Goal: Task Accomplishment & Management: Use online tool/utility

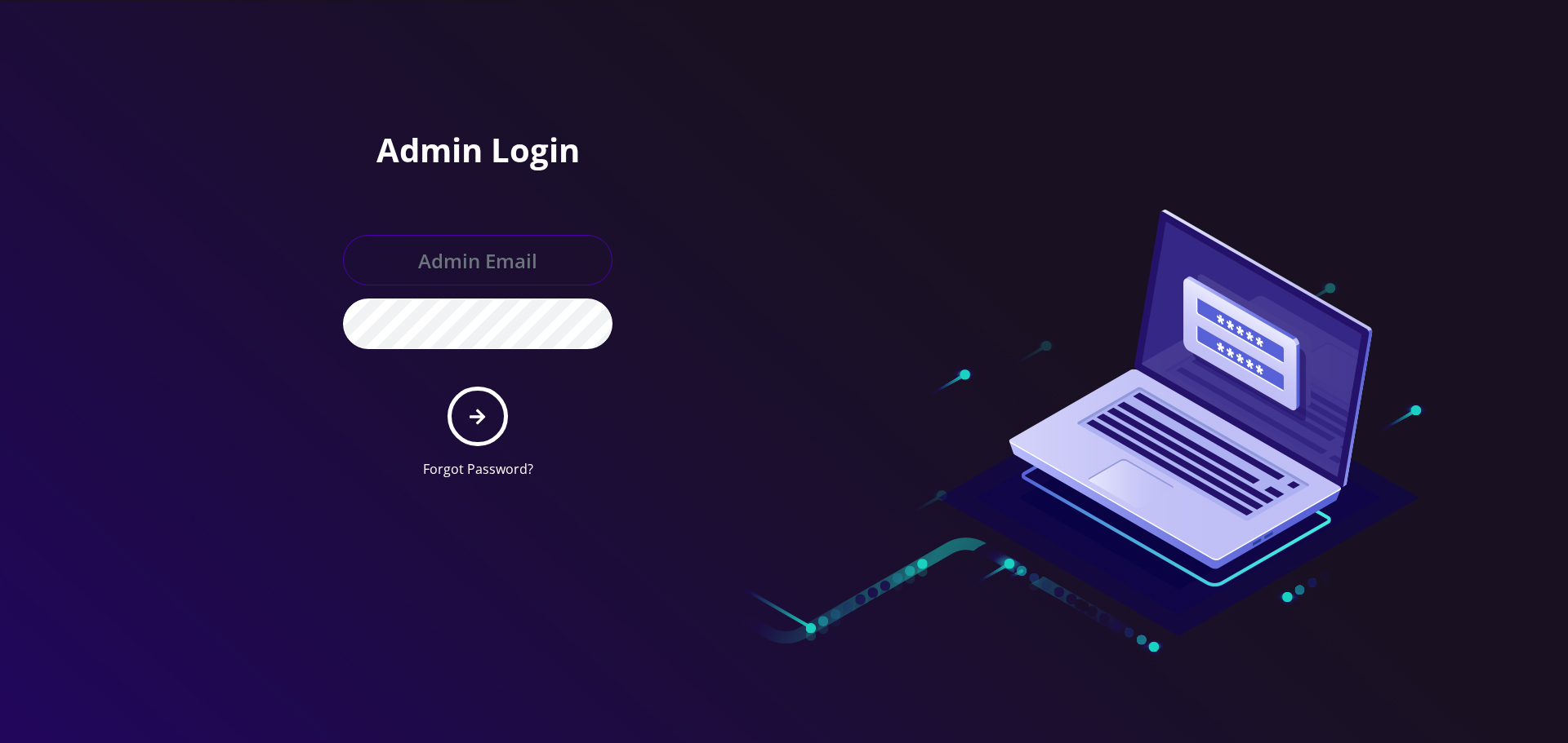
type input "[EMAIL_ADDRESS][DOMAIN_NAME]"
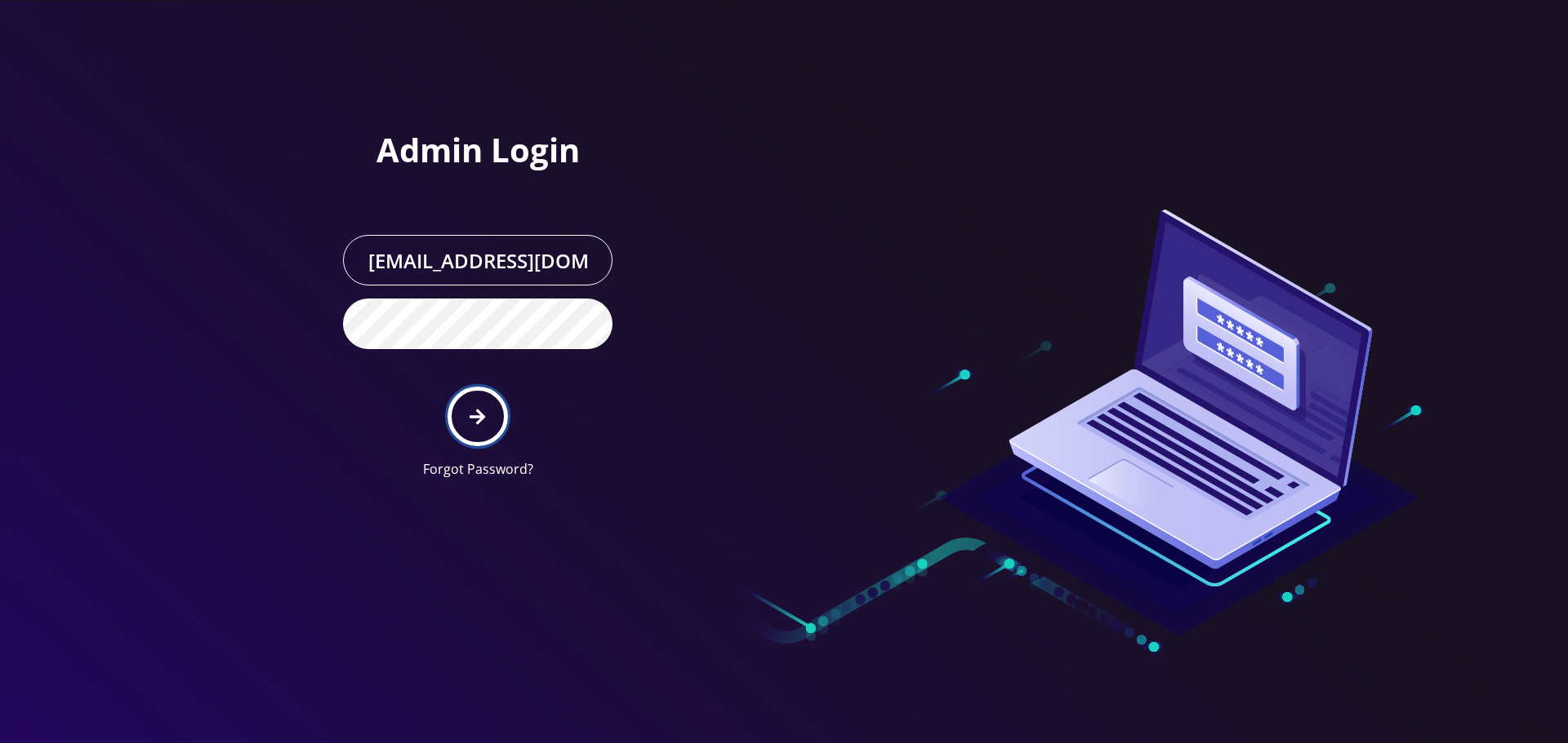
click at [481, 425] on icon "submit" at bounding box center [477, 417] width 15 height 18
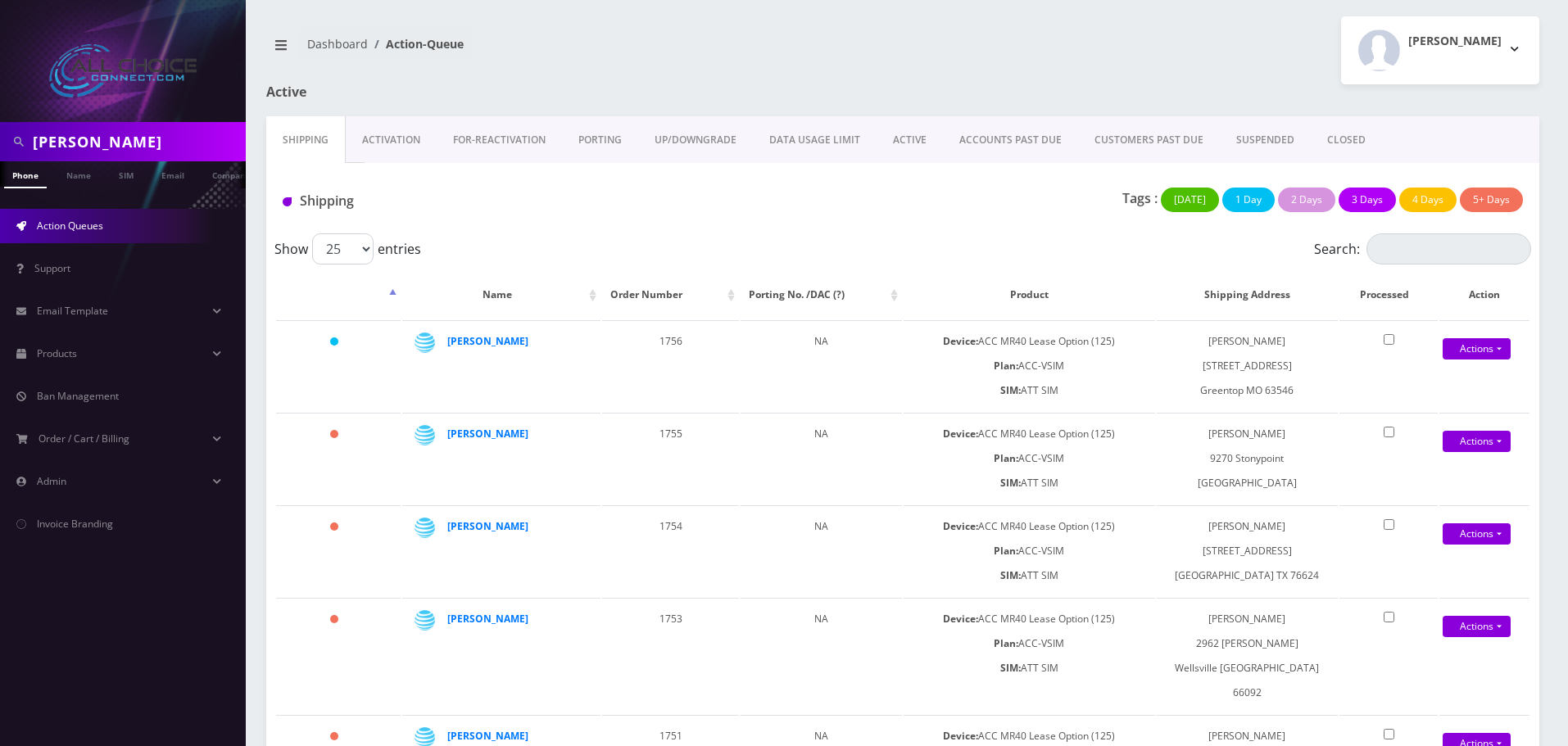
click at [93, 143] on input "johnson" at bounding box center [137, 142] width 209 height 31
paste input "[PERSON_NAME]"
type input "[PERSON_NAME]"
click at [71, 172] on link "Name" at bounding box center [79, 175] width 41 height 27
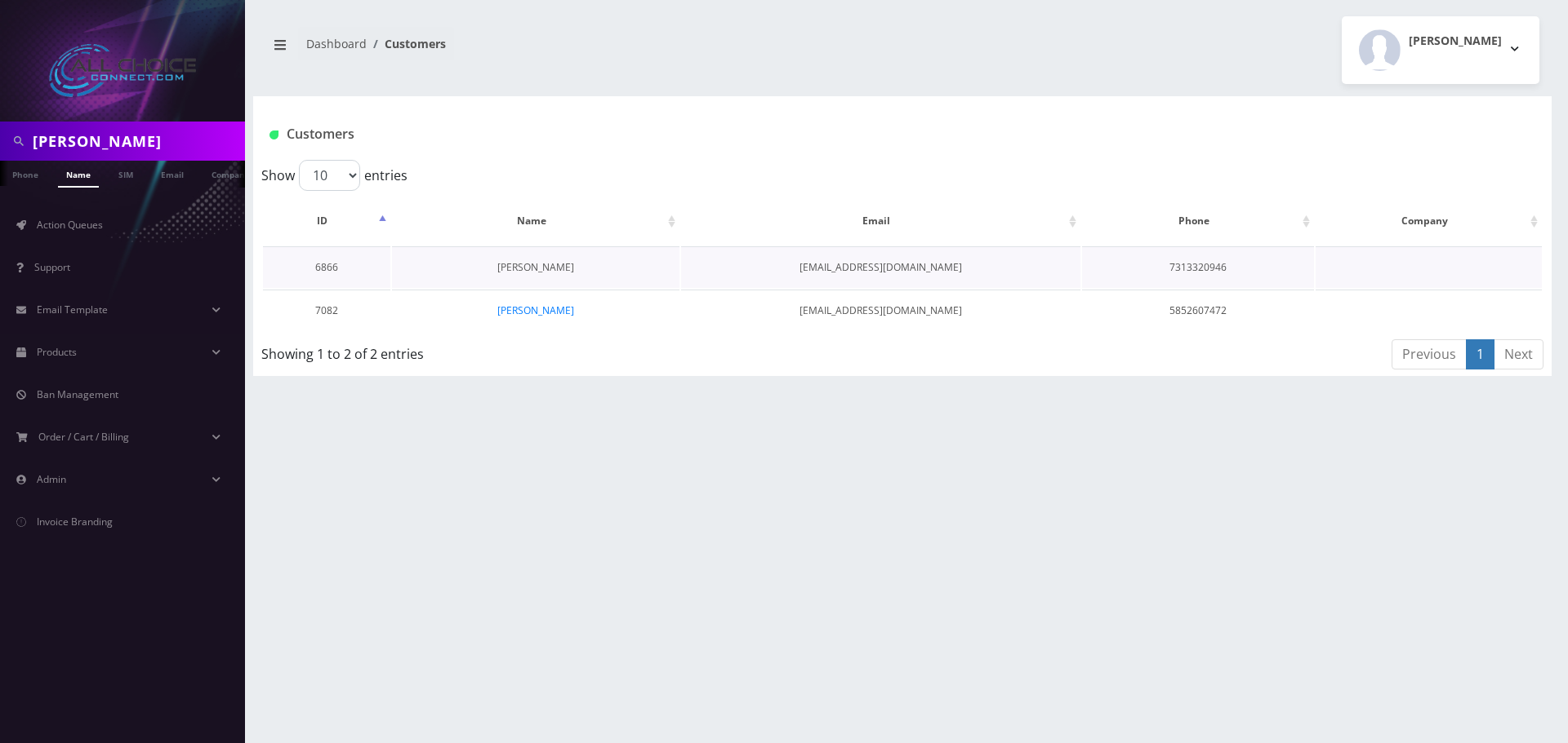
click at [531, 273] on link "Sandra Holley" at bounding box center [535, 267] width 76 height 14
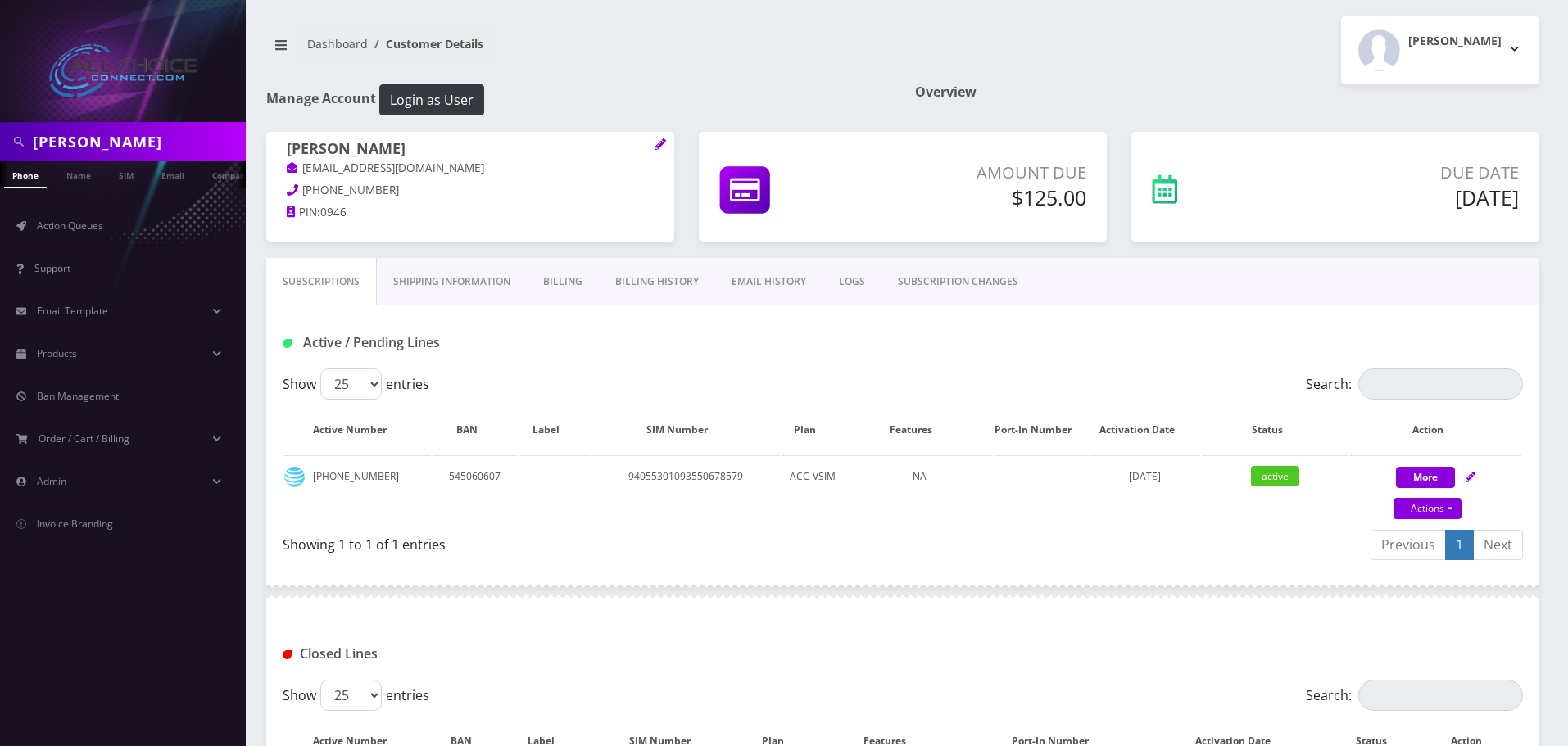
click at [558, 283] on link "Billing" at bounding box center [562, 282] width 72 height 48
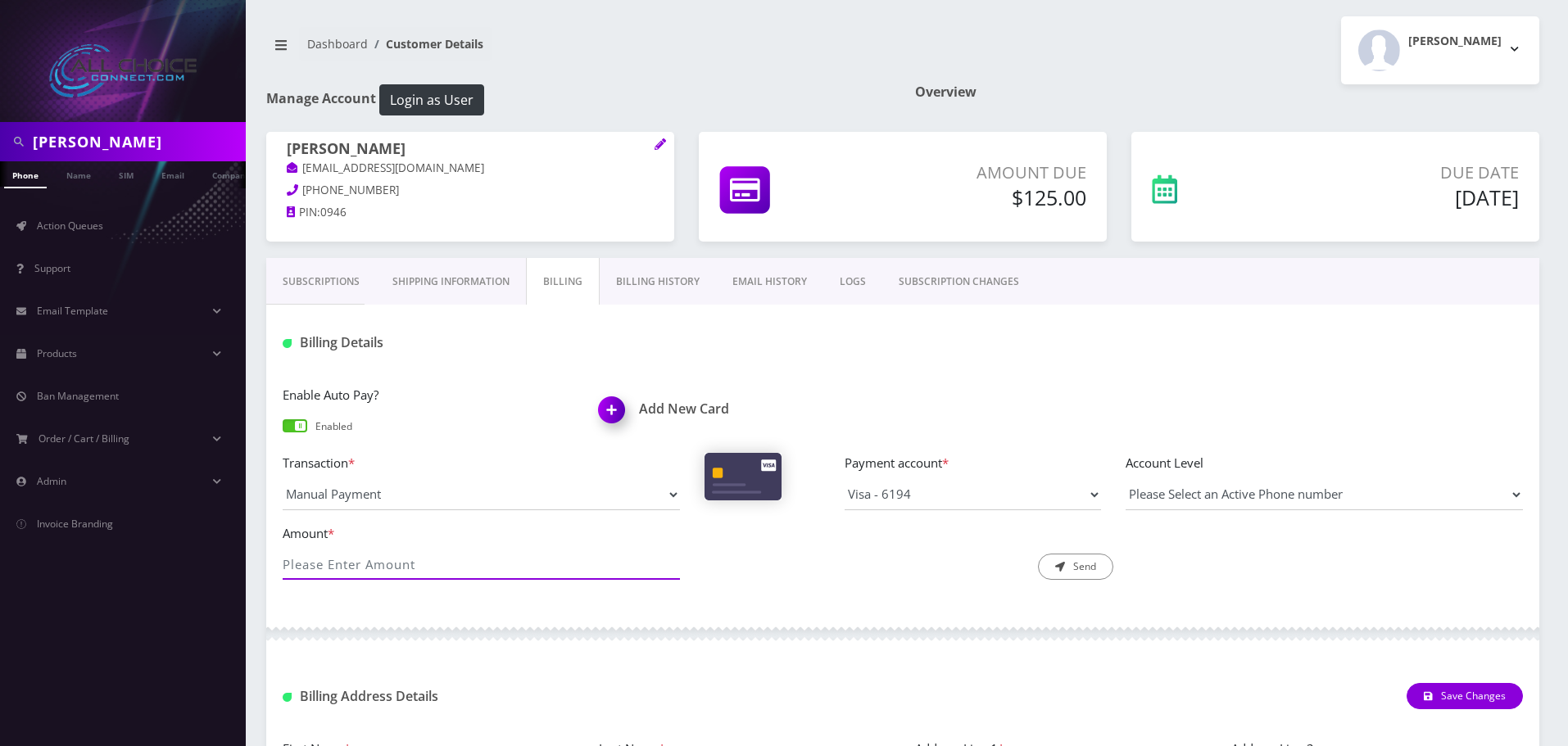
click at [395, 574] on input "Amount *" at bounding box center [481, 564] width 397 height 31
type input "125"
click at [1064, 573] on button "Send" at bounding box center [1076, 566] width 76 height 26
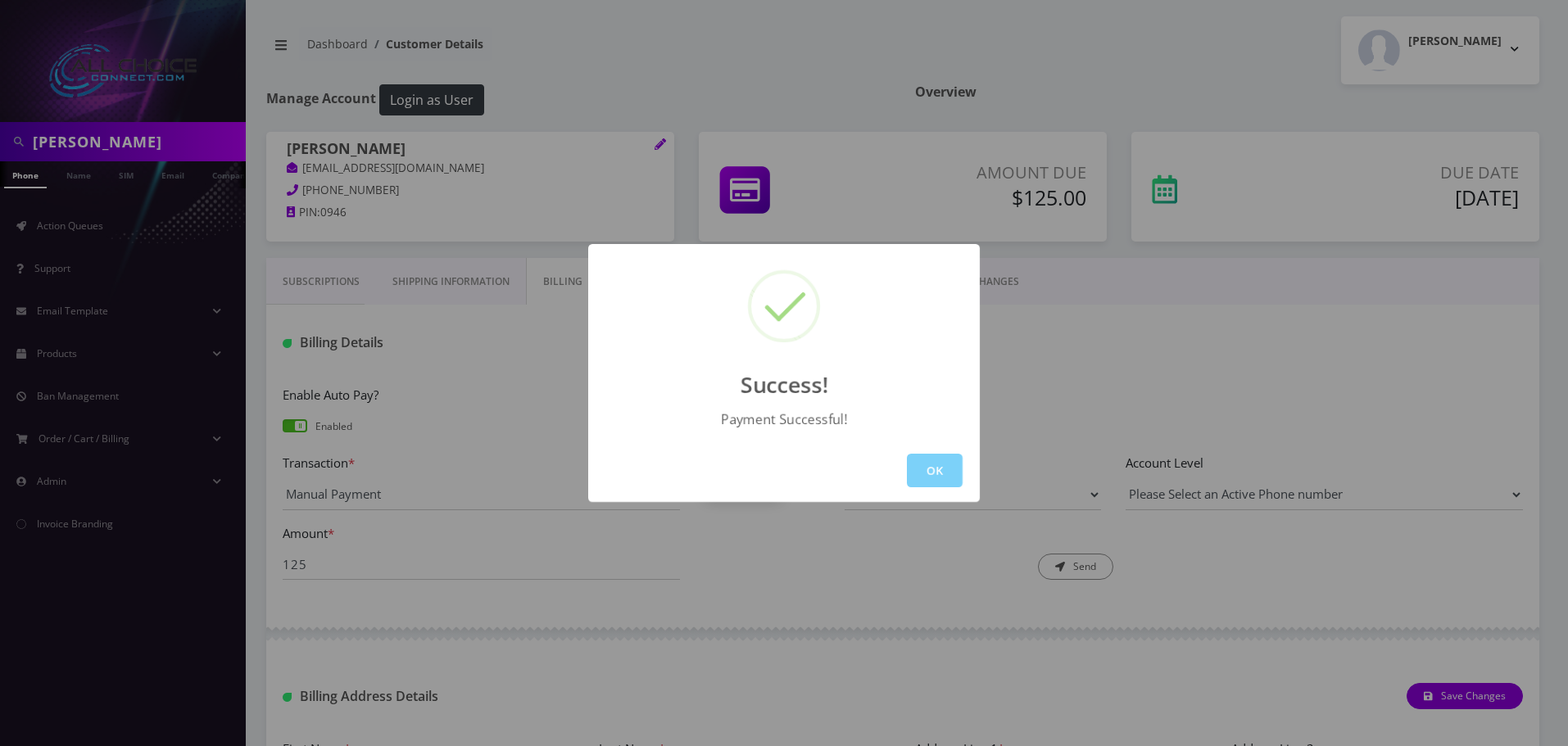
click at [934, 444] on div "OK" at bounding box center [784, 470] width 391 height 63
click at [931, 468] on button "OK" at bounding box center [934, 470] width 55 height 34
